Goal: Communication & Community: Connect with others

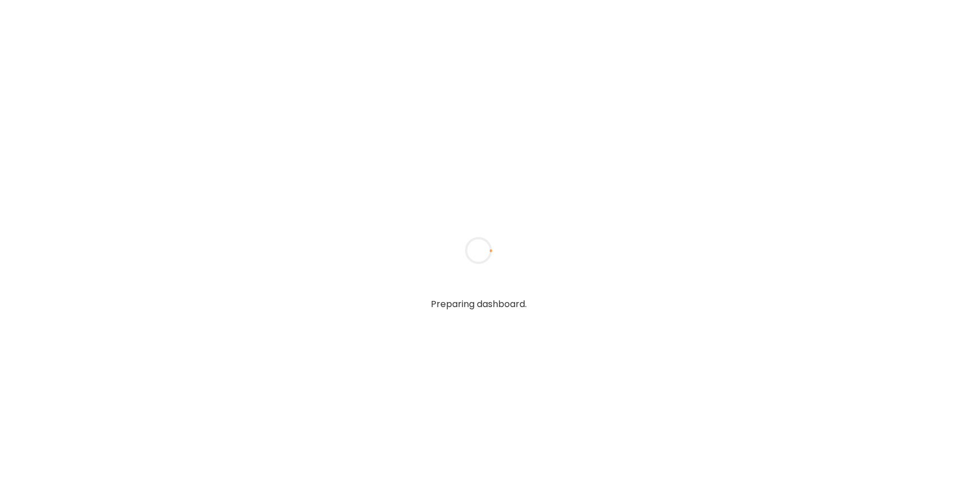
type textarea "**********"
type input "*****"
type input "**********"
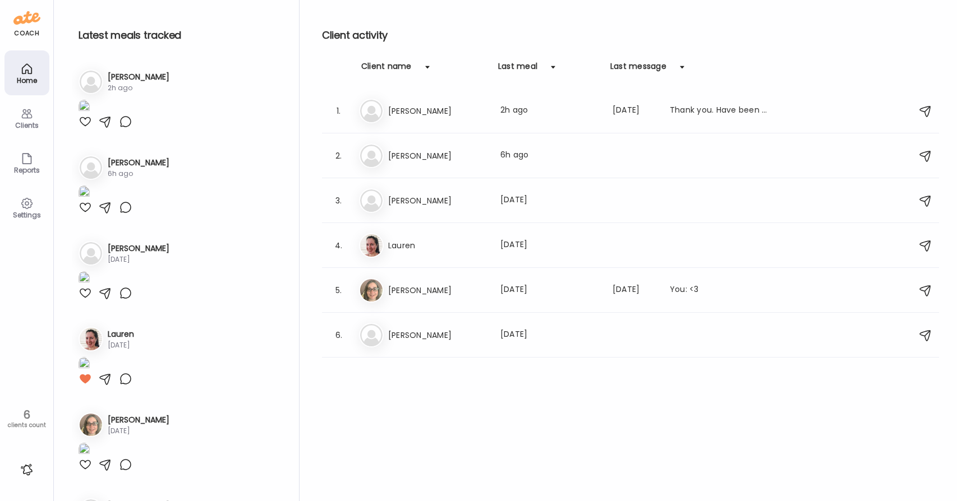
click at [81, 128] on div at bounding box center [85, 121] width 13 height 13
click at [391, 158] on h3 "[PERSON_NAME]" at bounding box center [437, 155] width 99 height 13
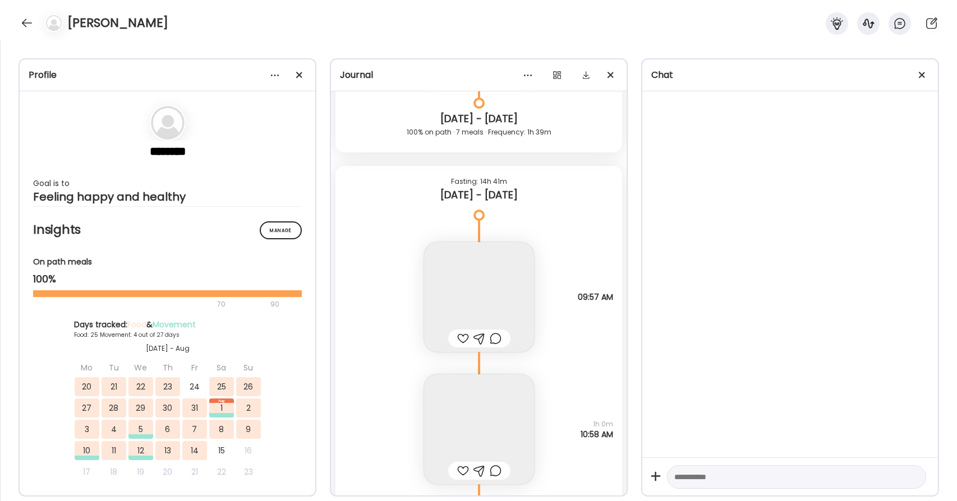
scroll to position [27710, 0]
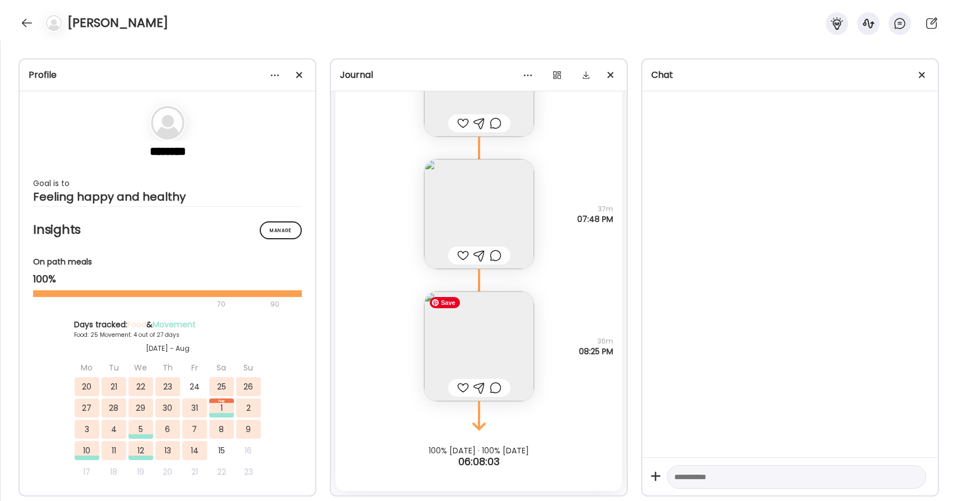
click at [467, 337] on img at bounding box center [479, 347] width 110 height 110
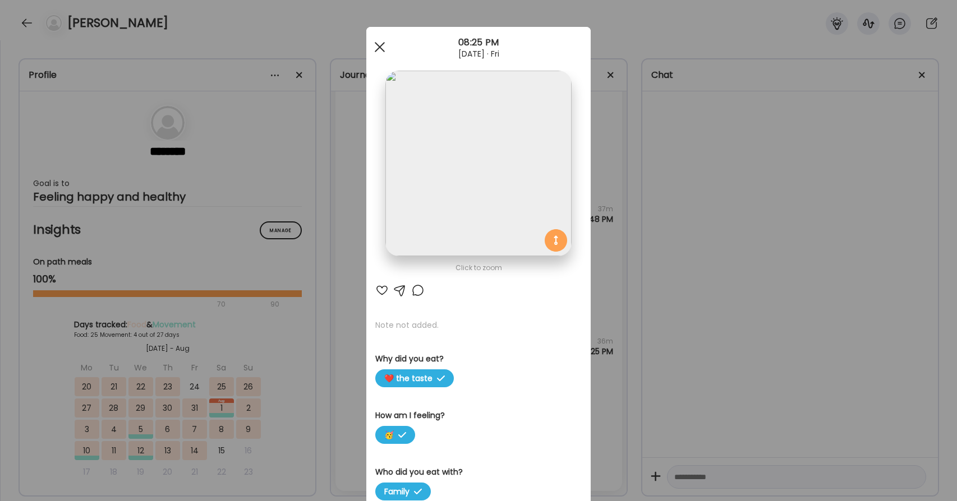
click at [379, 44] on div at bounding box center [379, 47] width 22 height 22
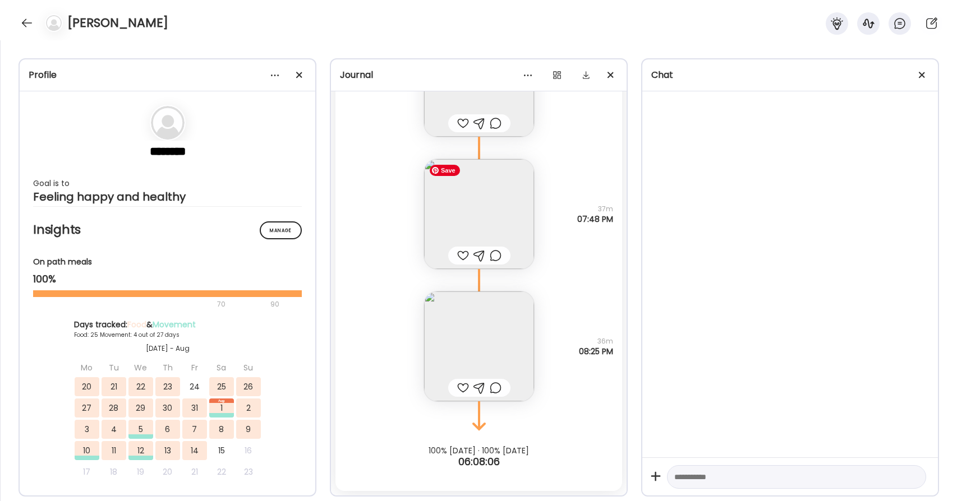
click at [466, 193] on img at bounding box center [479, 214] width 110 height 110
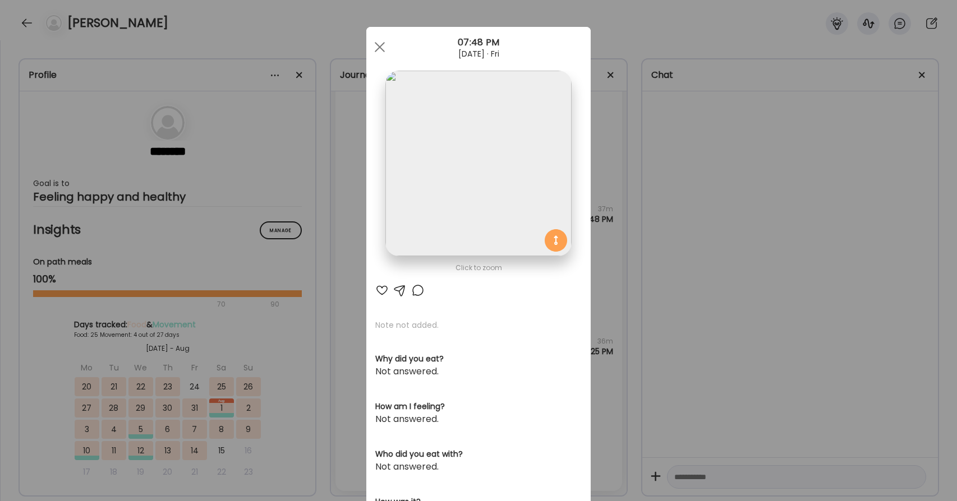
click at [384, 292] on div at bounding box center [381, 290] width 13 height 13
click at [377, 43] on div at bounding box center [379, 47] width 22 height 22
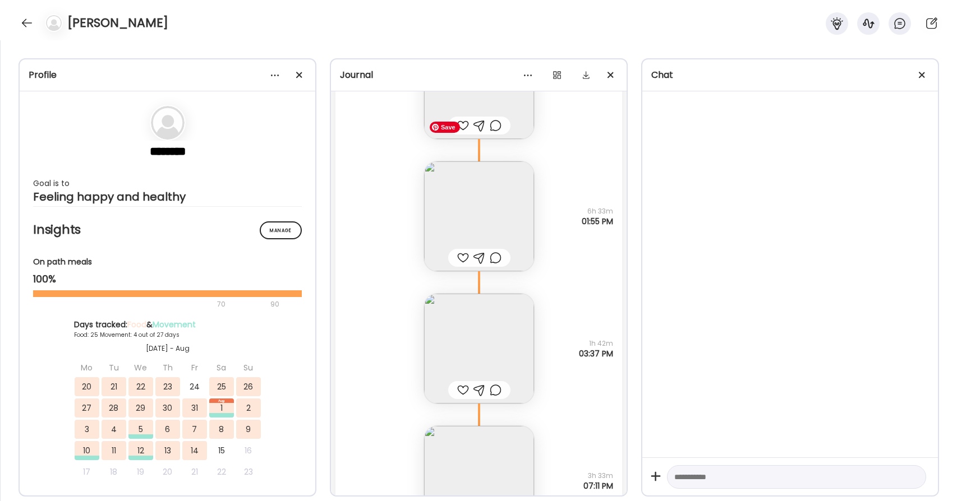
scroll to position [27312, 0]
click at [491, 192] on img at bounding box center [479, 215] width 110 height 110
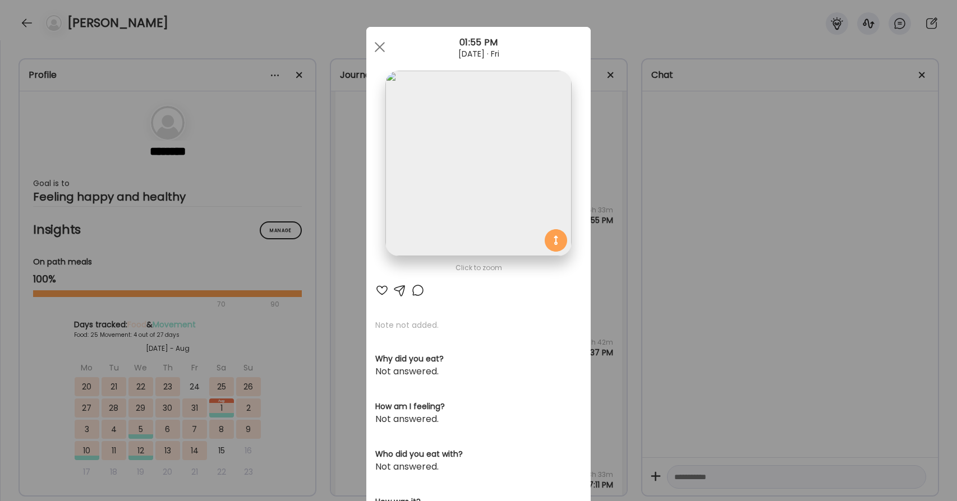
click at [384, 287] on div at bounding box center [381, 290] width 13 height 13
click at [416, 287] on div at bounding box center [417, 290] width 13 height 13
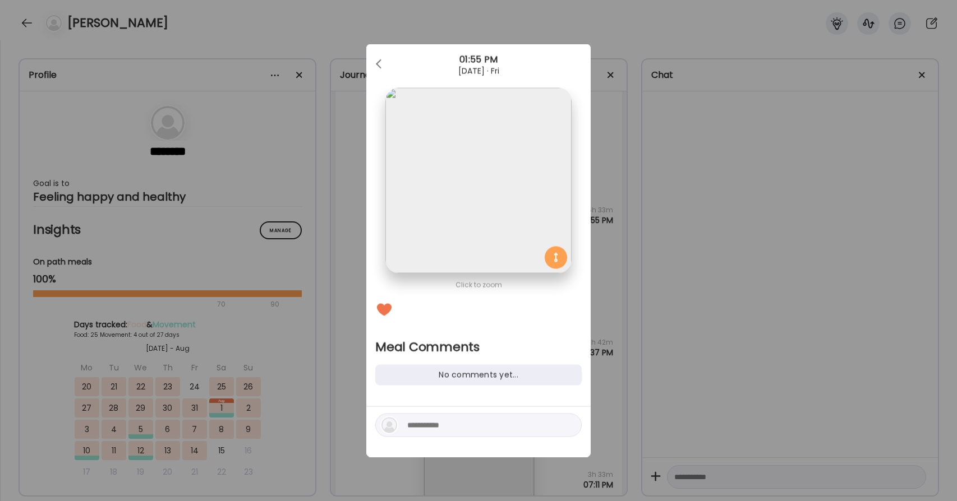
click at [421, 426] on textarea at bounding box center [482, 425] width 151 height 13
type textarea "******"
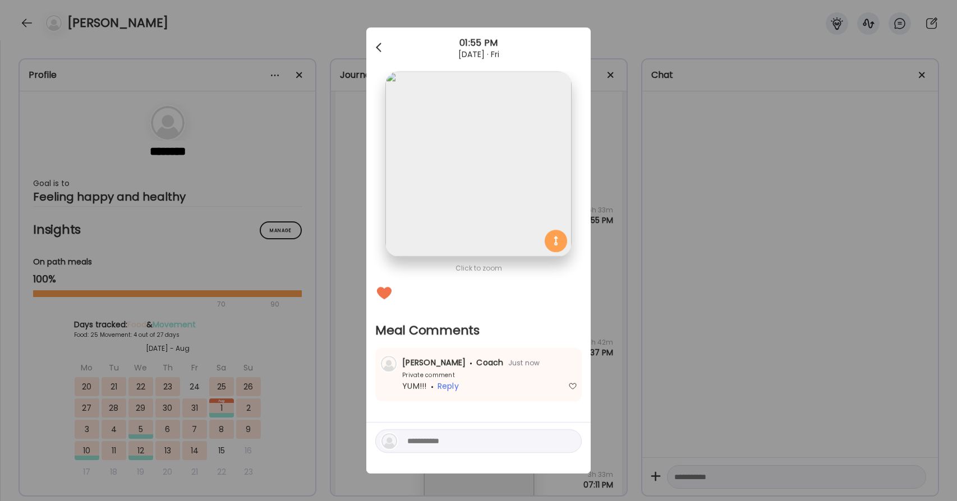
click at [380, 41] on div at bounding box center [379, 47] width 22 height 22
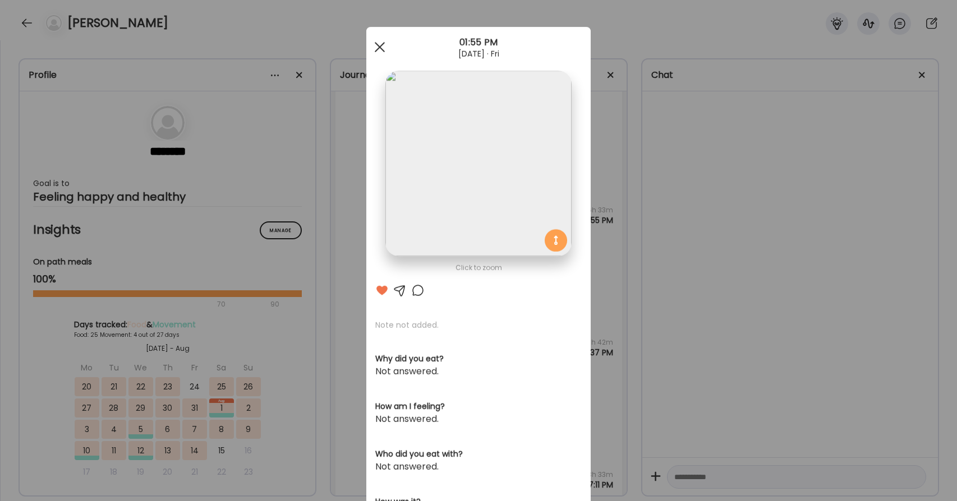
click at [379, 47] on span at bounding box center [380, 47] width 10 height 10
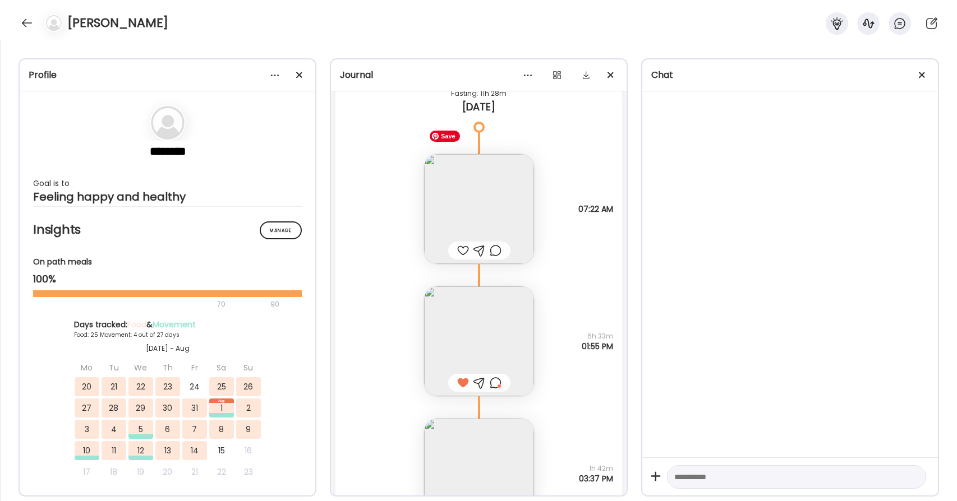
scroll to position [27186, 0]
click at [494, 384] on div at bounding box center [496, 382] width 12 height 13
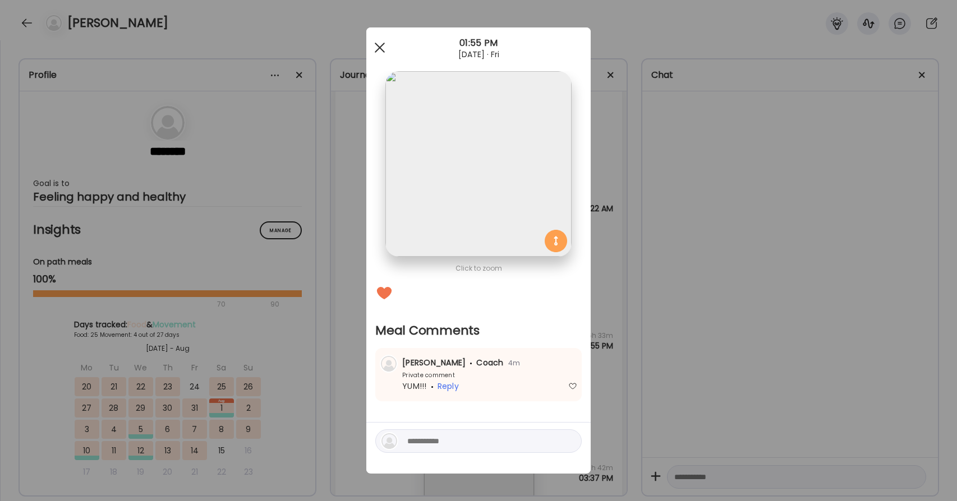
click at [386, 43] on div at bounding box center [379, 47] width 22 height 22
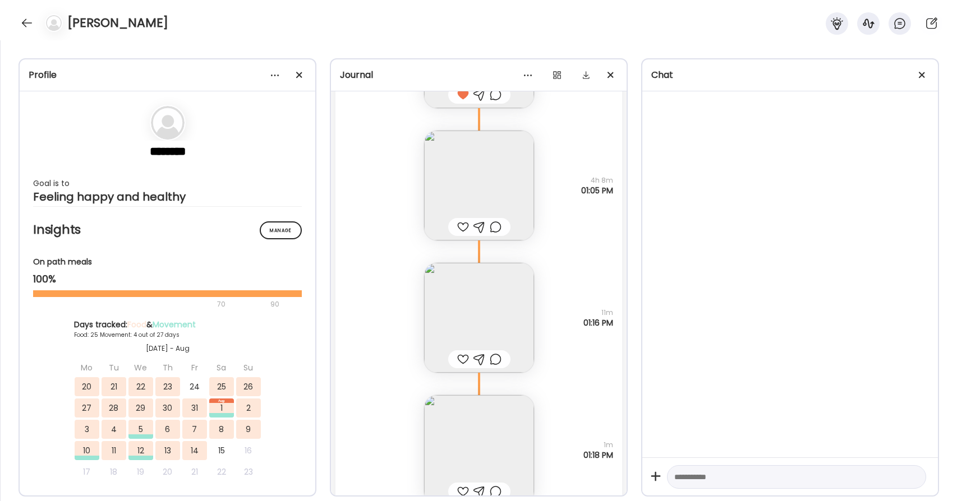
scroll to position [26252, 0]
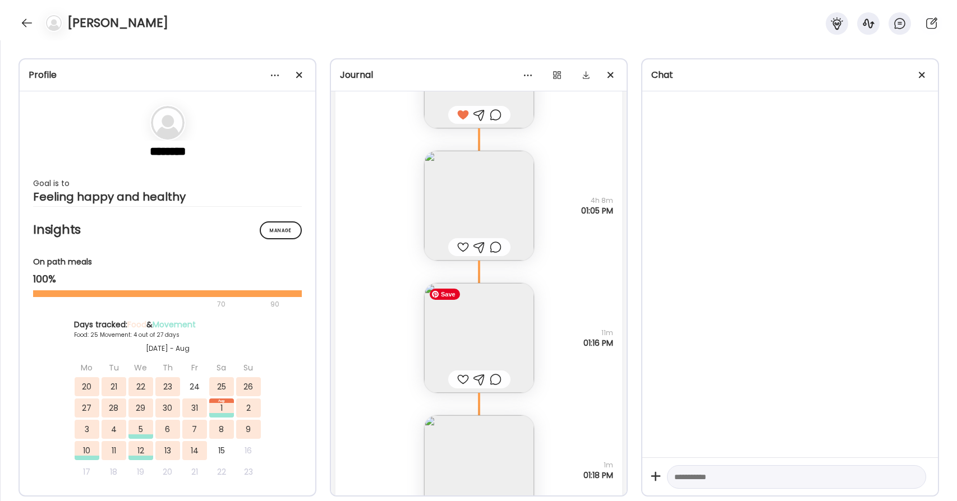
click at [494, 313] on img at bounding box center [479, 338] width 110 height 110
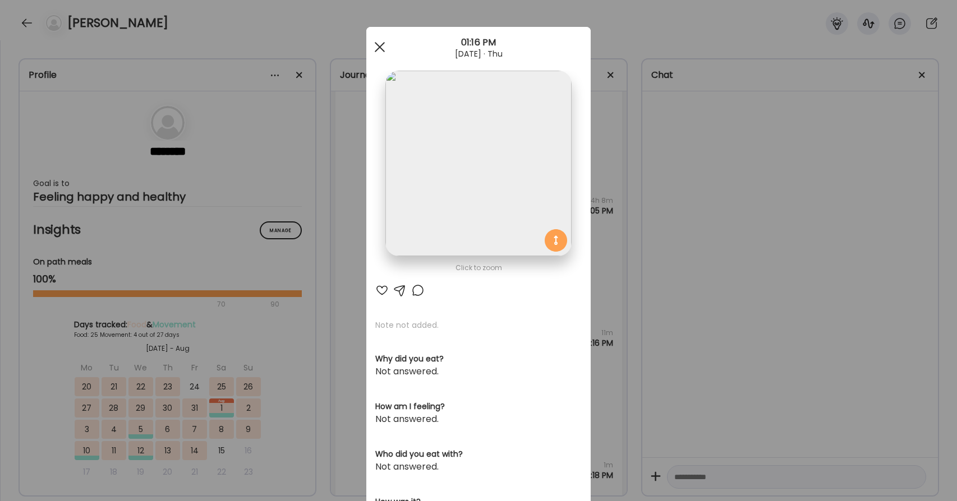
click at [376, 47] on div at bounding box center [379, 47] width 22 height 22
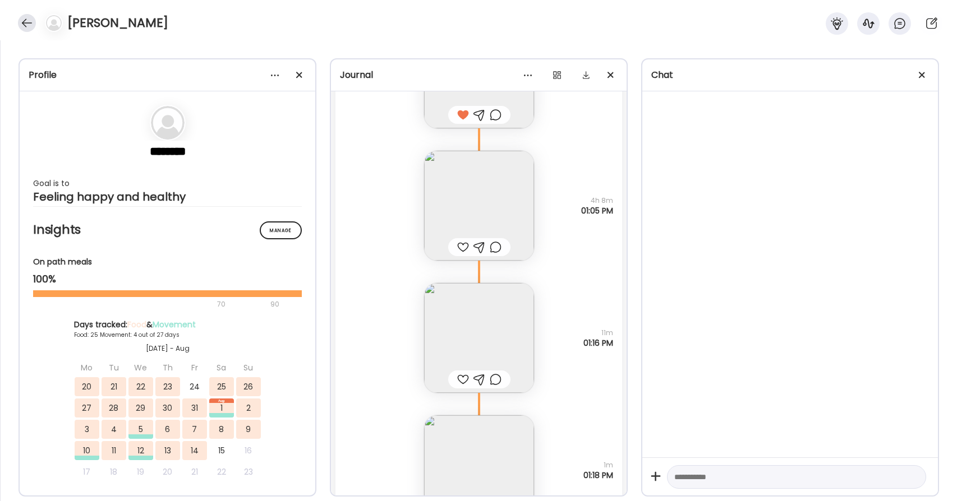
click at [24, 18] on div at bounding box center [27, 23] width 18 height 18
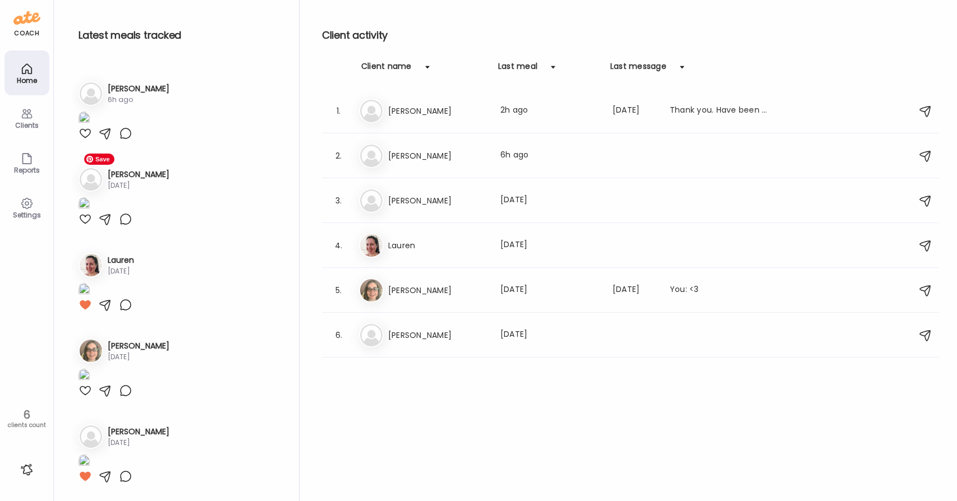
scroll to position [1179, 0]
